Goal: Information Seeking & Learning: Learn about a topic

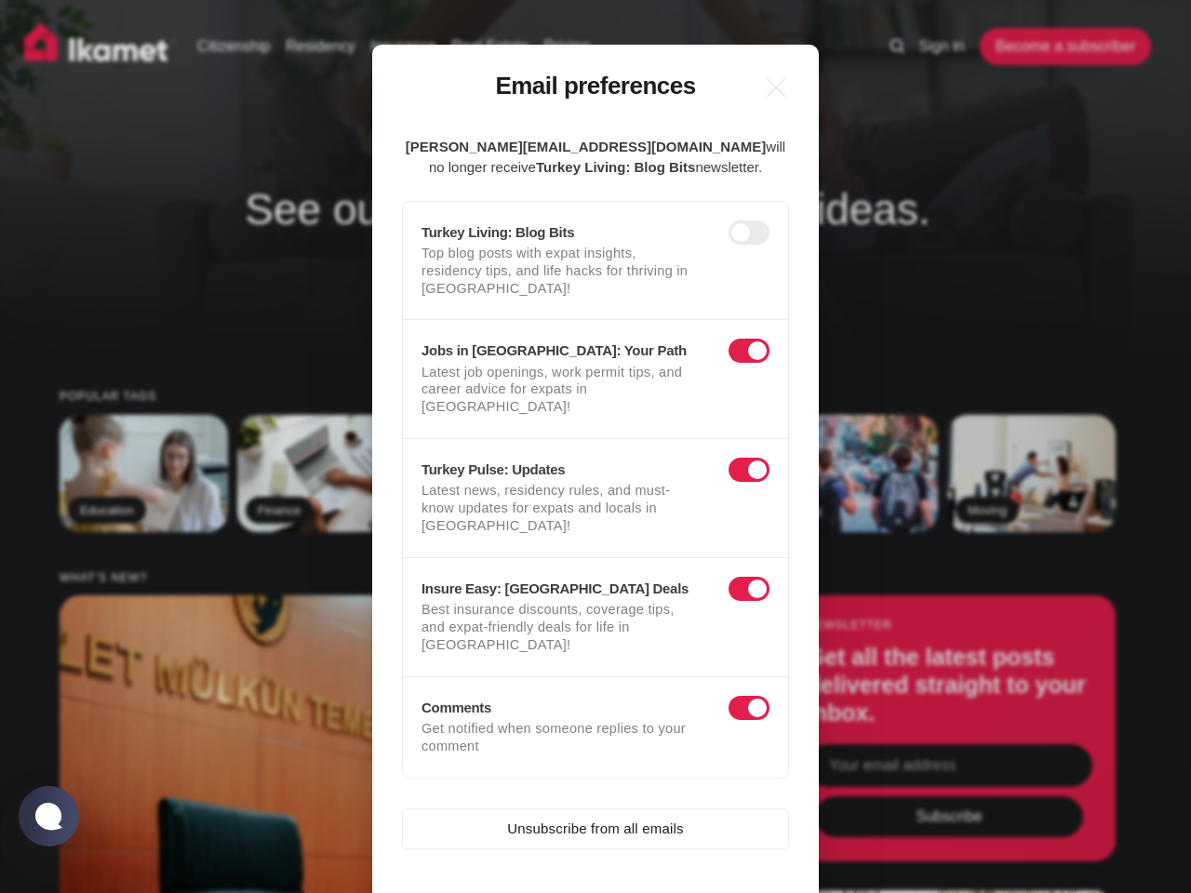
click at [596, 462] on h3 "Turkey Pulse: Updates" at bounding box center [564, 470] width 285 height 16
click at [776, 87] on icon at bounding box center [777, 88] width 18 height 18
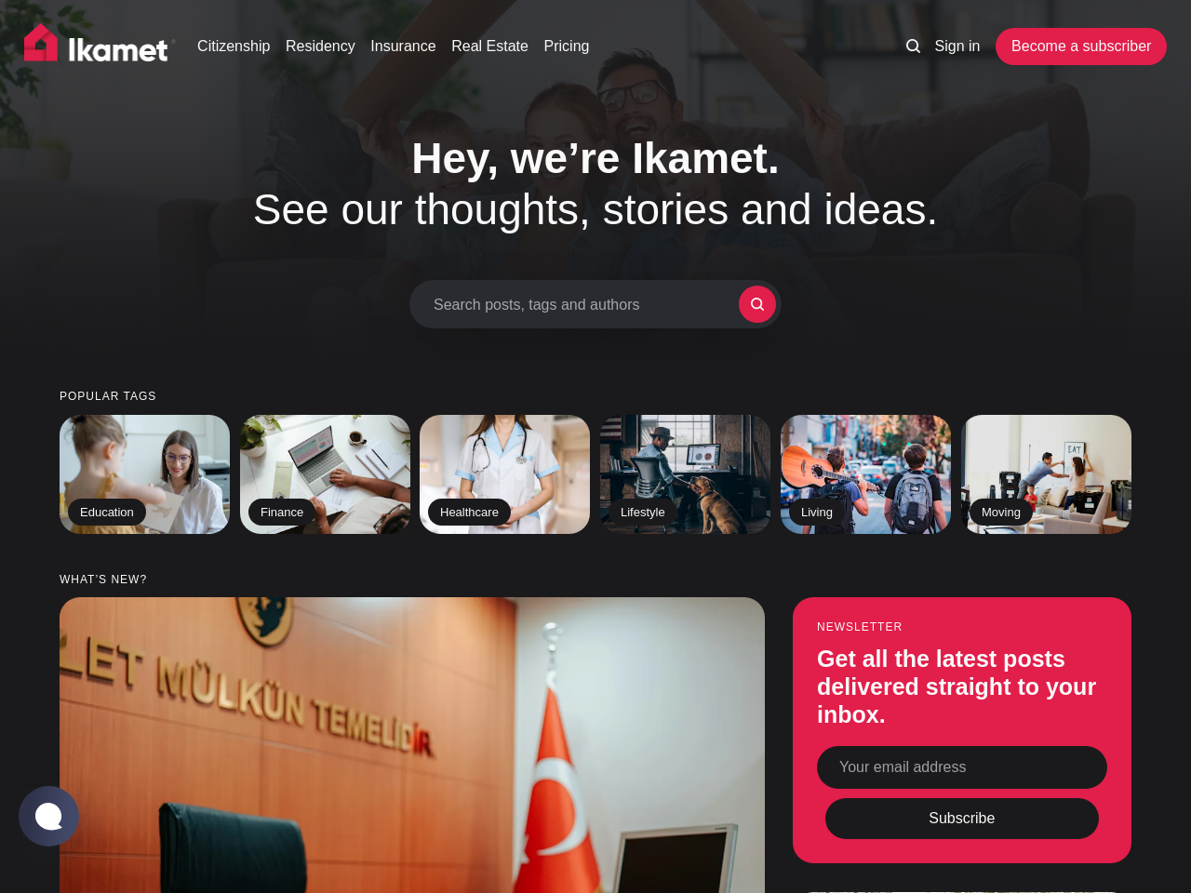
click at [749, 233] on h1 "Hey, we’re Ikamet. See our thoughts, stories and ideas." at bounding box center [595, 184] width 791 height 102
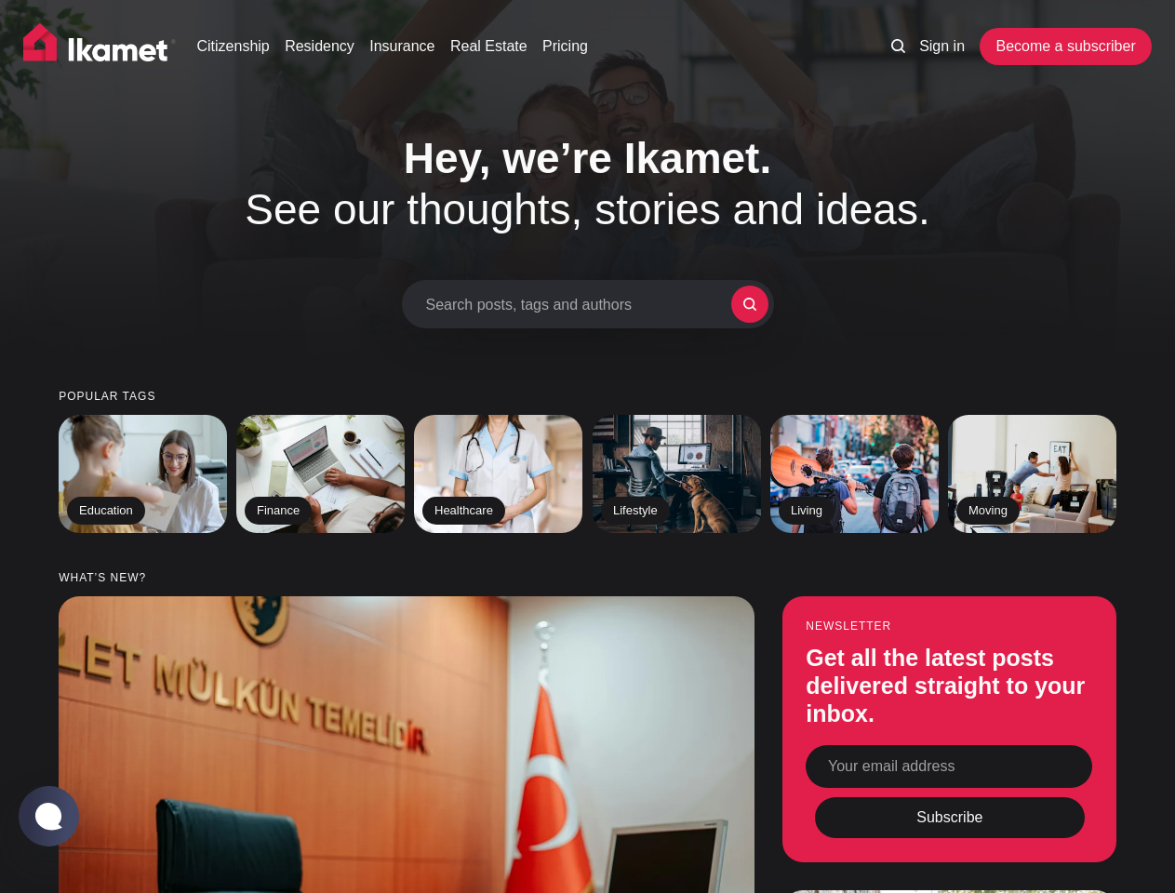
click at [749, 452] on img at bounding box center [677, 473] width 172 height 120
click at [749, 655] on img at bounding box center [407, 862] width 696 height 530
click at [596, 776] on img at bounding box center [407, 862] width 696 height 530
